Goal: Transaction & Acquisition: Download file/media

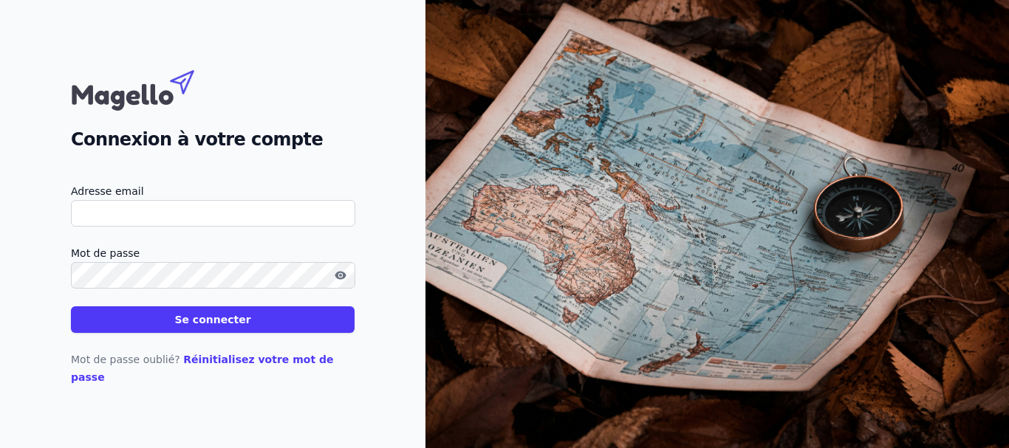
click at [188, 223] on input "Adresse email" at bounding box center [213, 213] width 284 height 27
click at [120, 328] on button "Se connecter" at bounding box center [213, 320] width 284 height 27
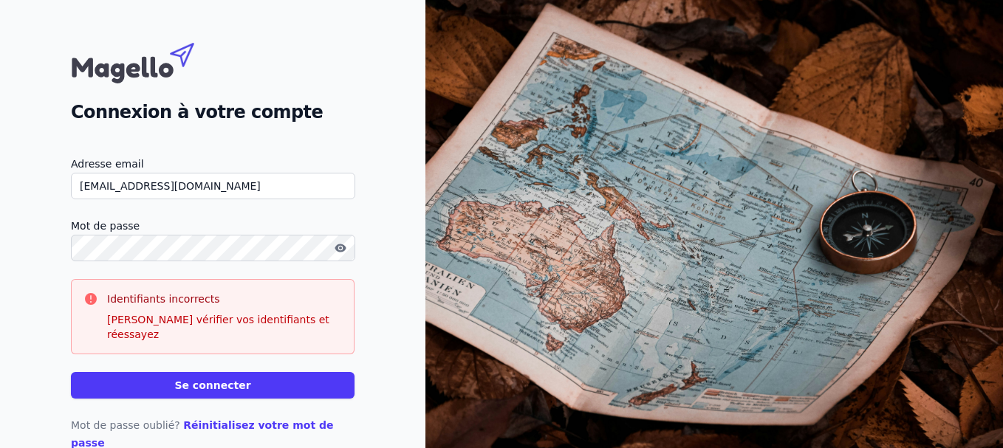
click at [180, 188] on input "[EMAIL_ADDRESS][DOMAIN_NAME]" at bounding box center [213, 186] width 284 height 27
type input "f"
type input "[EMAIL_ADDRESS][DOMAIN_NAME]"
click at [191, 372] on button "Se connecter" at bounding box center [213, 385] width 284 height 27
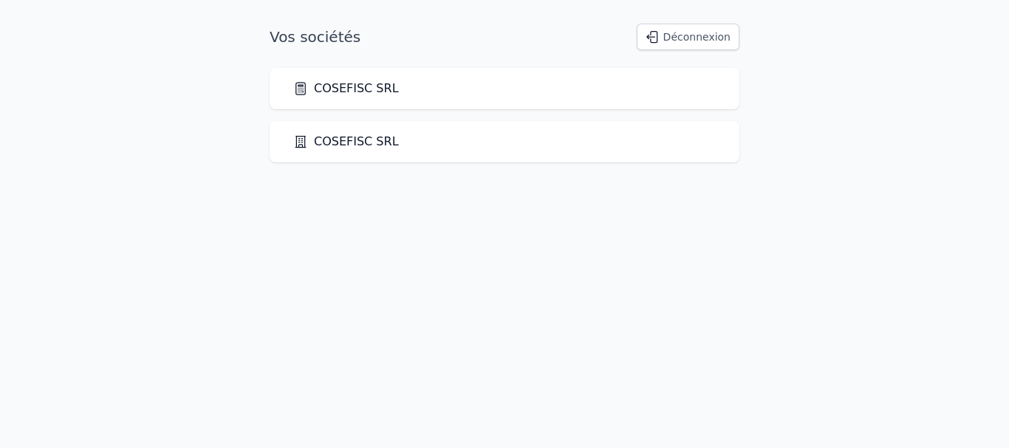
click at [355, 83] on link "COSEFISC SRL" at bounding box center [346, 89] width 106 height 18
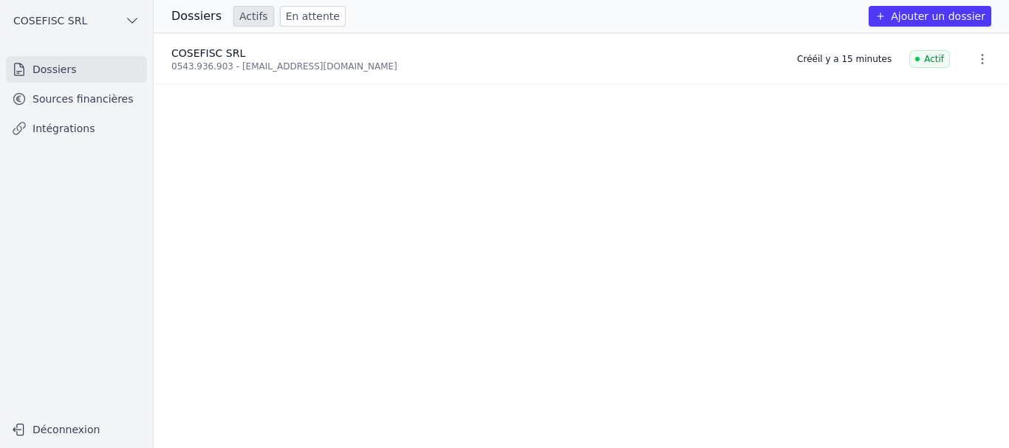
click at [93, 95] on link "Sources financières" at bounding box center [76, 99] width 141 height 27
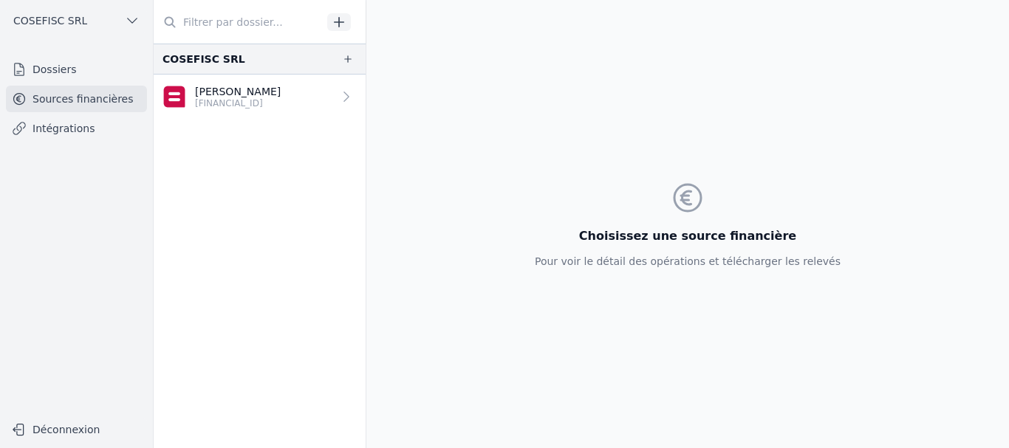
click at [233, 92] on p "[PERSON_NAME]" at bounding box center [238, 91] width 86 height 15
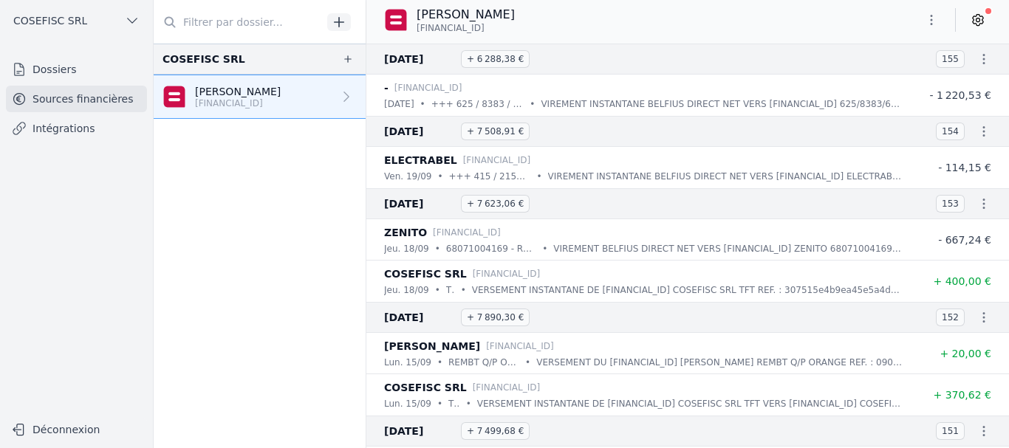
click at [928, 19] on icon "button" at bounding box center [931, 20] width 15 height 15
click at [891, 76] on button "Exporter" at bounding box center [896, 78] width 106 height 27
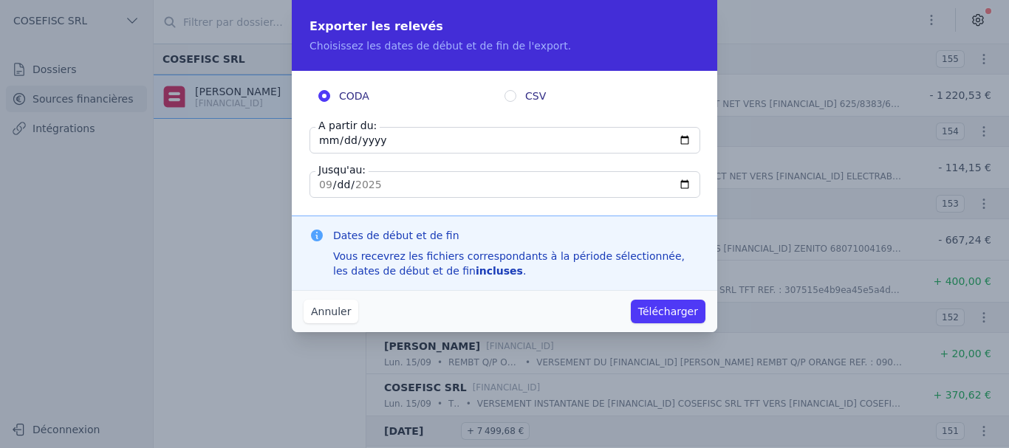
click at [684, 140] on input "[DATE]" at bounding box center [505, 140] width 391 height 27
type input "[DATE]"
click at [655, 310] on button "Télécharger" at bounding box center [668, 312] width 75 height 24
